Goal: Task Accomplishment & Management: Manage account settings

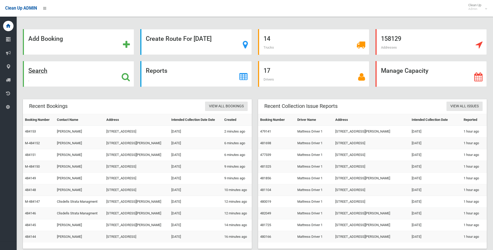
click at [38, 72] on strong "Search" at bounding box center [37, 70] width 19 height 7
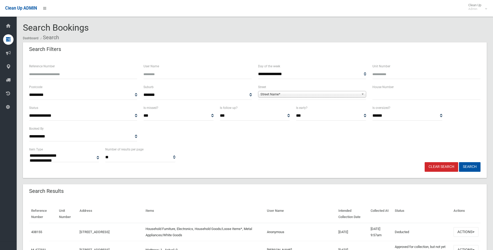
select select
click at [374, 95] on input "text" at bounding box center [427, 95] width 108 height 10
type input "**"
click at [275, 94] on span "Street Name*" at bounding box center [310, 94] width 99 height 6
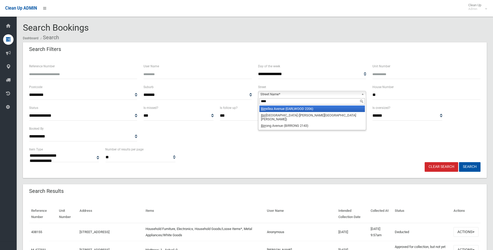
type input "****"
click at [267, 109] on li "Birr ellea Avenue (EARLWOOD 2206)" at bounding box center [313, 109] width 106 height 7
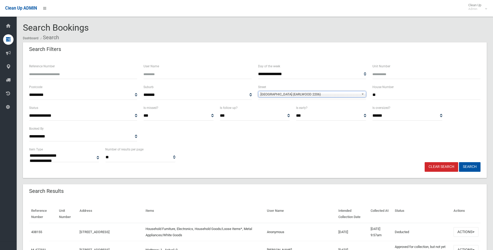
click at [267, 109] on div "**********" at bounding box center [255, 113] width 70 height 16
click at [468, 165] on button "Search" at bounding box center [470, 167] width 22 height 10
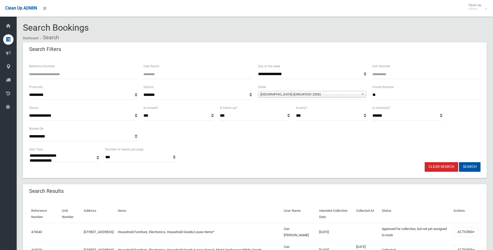
select select
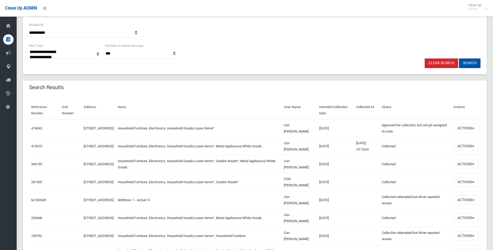
scroll to position [104, 0]
click at [475, 128] on button "Actions" at bounding box center [466, 128] width 25 height 10
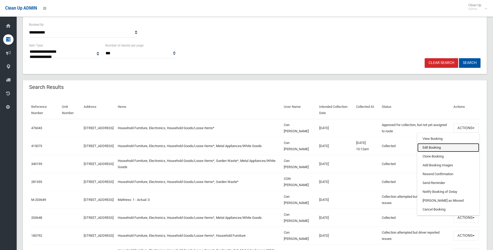
click at [431, 146] on link "Edit Booking" at bounding box center [449, 147] width 62 height 9
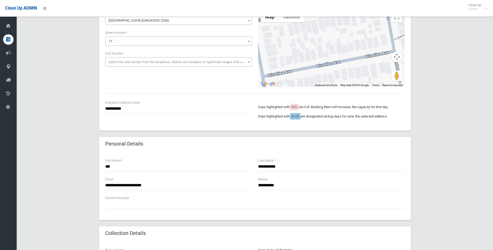
scroll to position [52, 0]
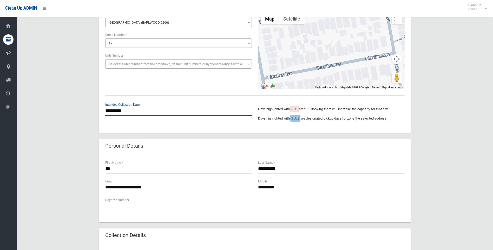
click at [126, 110] on input "**********" at bounding box center [178, 111] width 147 height 10
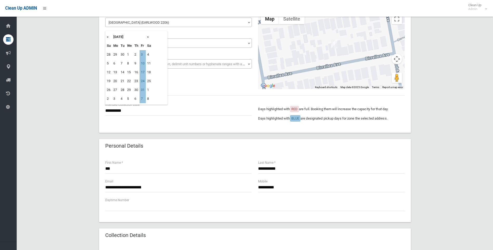
click at [148, 37] on th "»" at bounding box center [149, 37] width 7 height 9
click at [143, 54] on td "5" at bounding box center [143, 54] width 6 height 9
type input "**********"
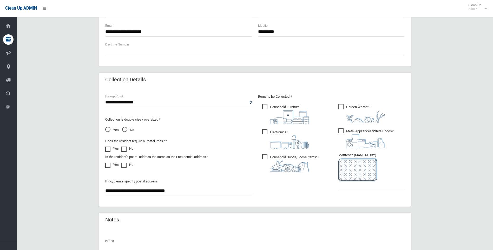
scroll to position [208, 0]
click at [107, 128] on span "Yes" at bounding box center [112, 130] width 14 height 6
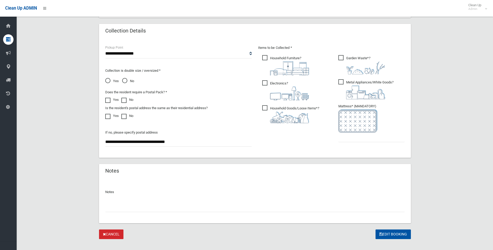
scroll to position [260, 0]
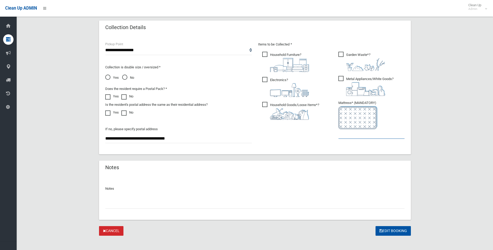
click at [347, 134] on input "text" at bounding box center [372, 134] width 66 height 10
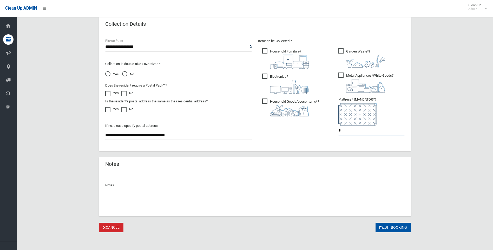
scroll to position [264, 0]
type input "*"
click at [111, 201] on input "text" at bounding box center [255, 200] width 300 height 10
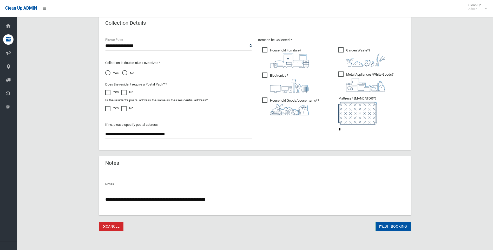
type input "**********"
click at [388, 227] on button "Edit Booking" at bounding box center [393, 227] width 35 height 10
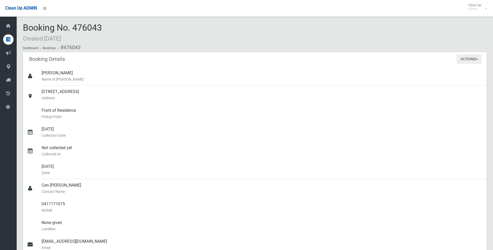
click at [477, 59] on span "button" at bounding box center [477, 59] width 2 height 1
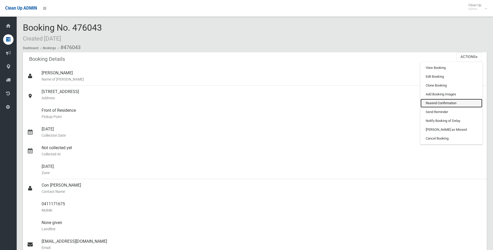
click at [445, 102] on link "Resend Confirmation" at bounding box center [452, 103] width 62 height 9
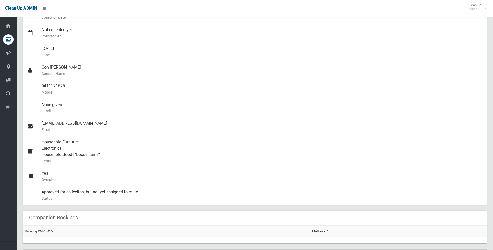
scroll to position [130, 0]
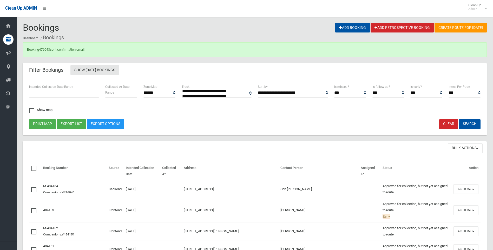
select select
